Goal: Find specific page/section: Find specific page/section

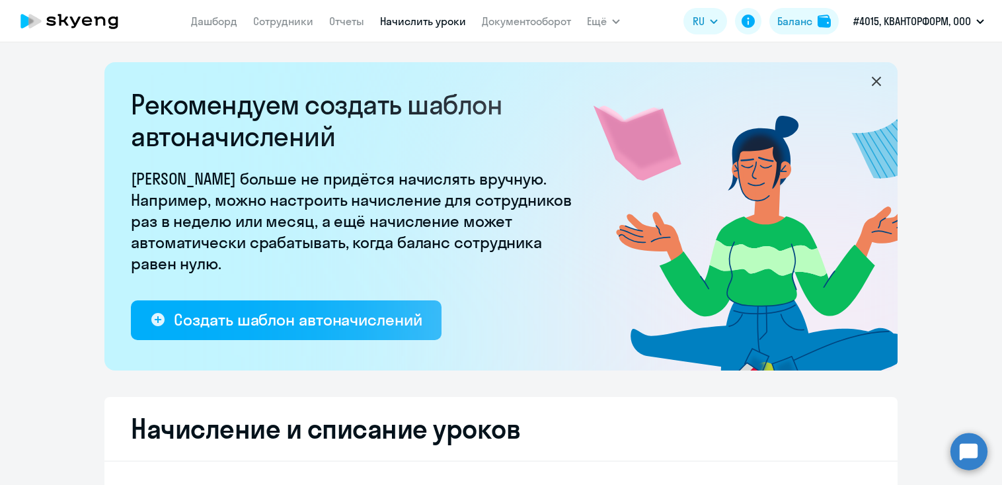
select select "10"
click at [261, 25] on link "Сотрудники" at bounding box center [283, 21] width 60 height 13
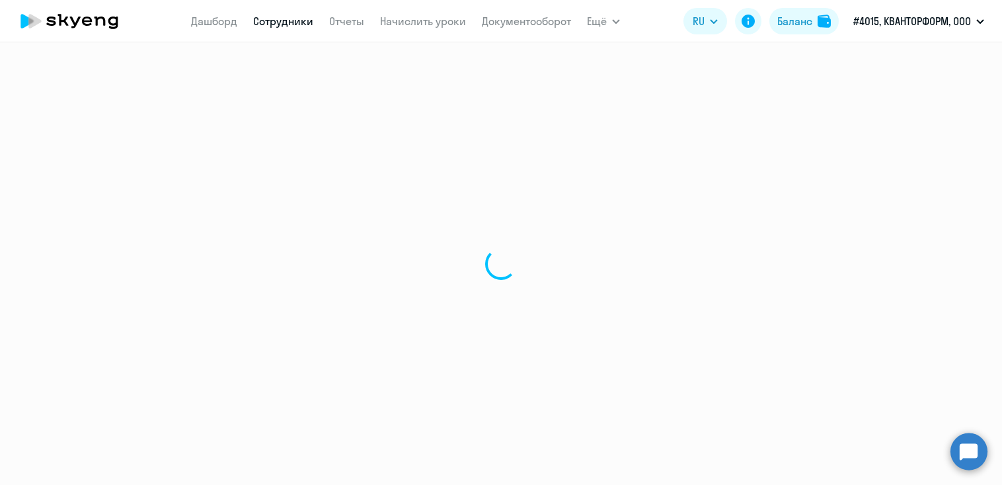
select select "30"
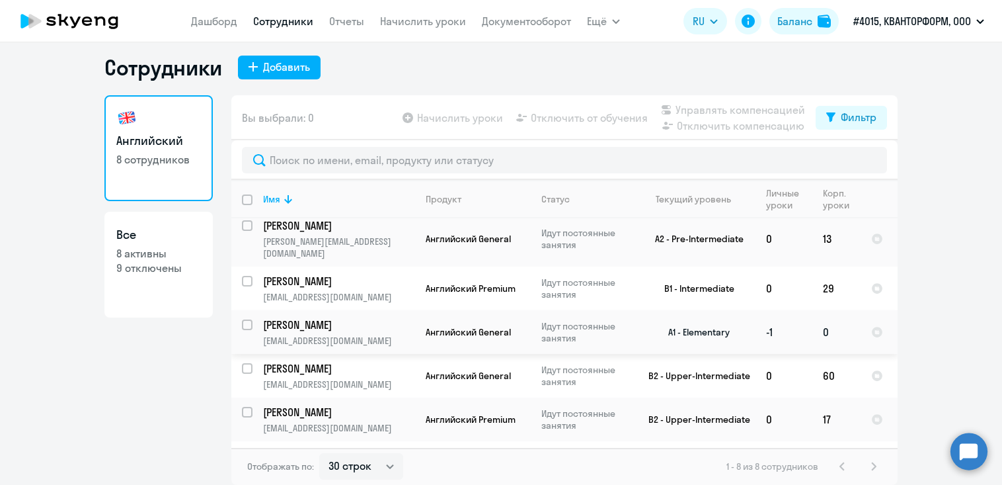
scroll to position [117, 0]
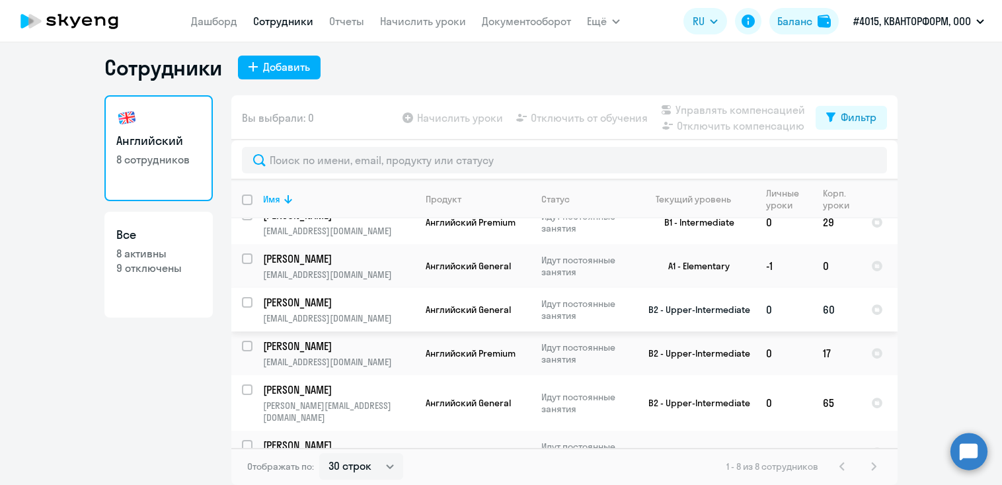
click at [296, 313] on td "[PERSON_NAME] [PERSON_NAME][EMAIL_ADDRESS][DOMAIN_NAME]" at bounding box center [334, 310] width 163 height 44
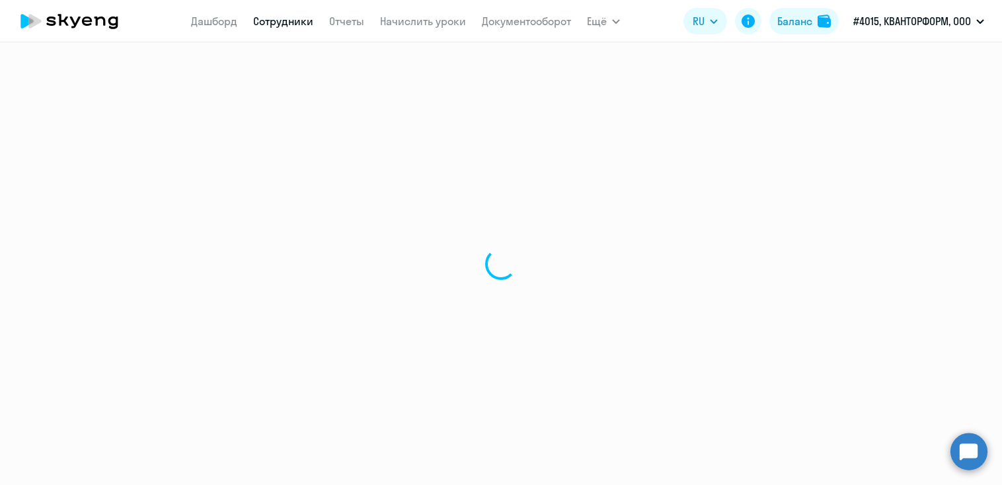
select select "english"
